Goal: Navigation & Orientation: Understand site structure

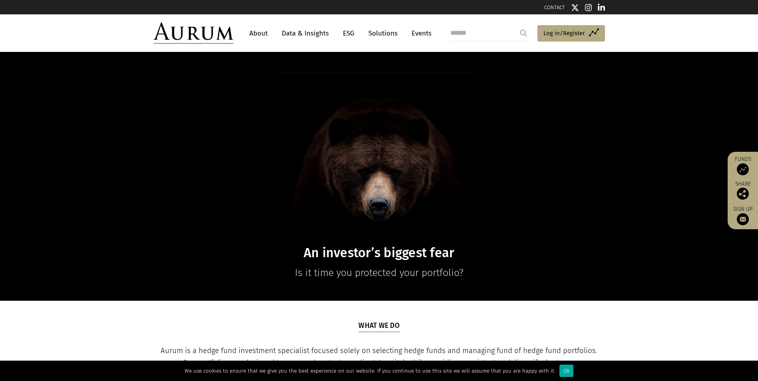
click at [257, 32] on link "About" at bounding box center [258, 33] width 26 height 15
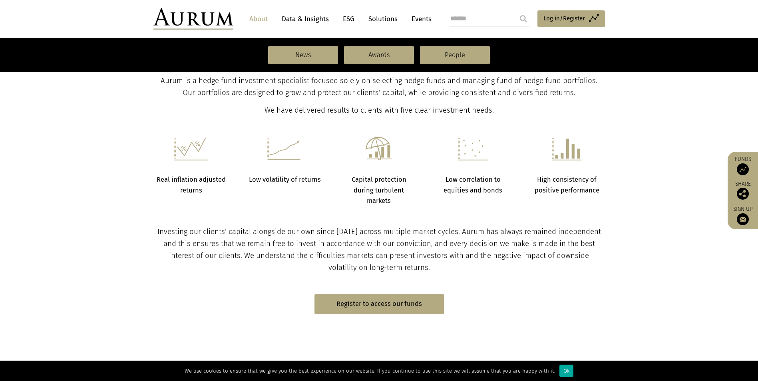
scroll to position [240, 0]
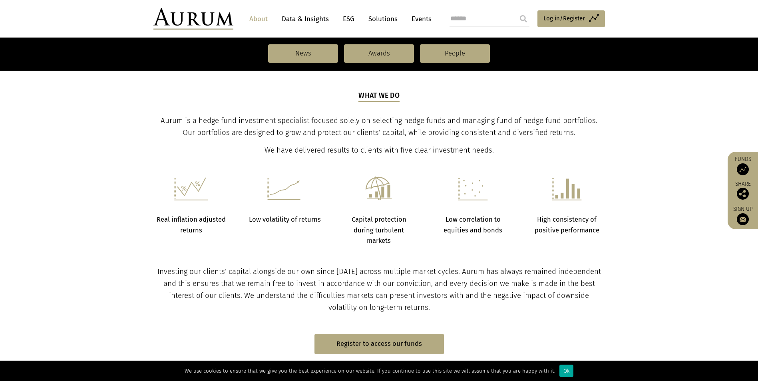
click at [389, 19] on link "Solutions" at bounding box center [382, 19] width 37 height 15
click at [86, 212] on section "Real inflation adjusted returns Low volatility of returns Capital protection du…" at bounding box center [379, 202] width 758 height 90
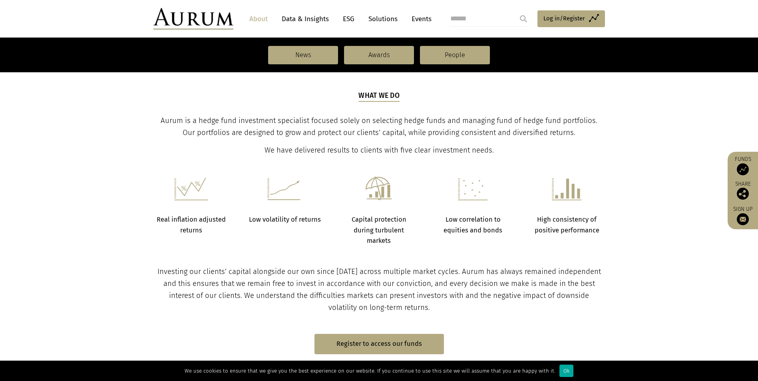
scroll to position [400, 0]
